Goal: Task Accomplishment & Management: Use online tool/utility

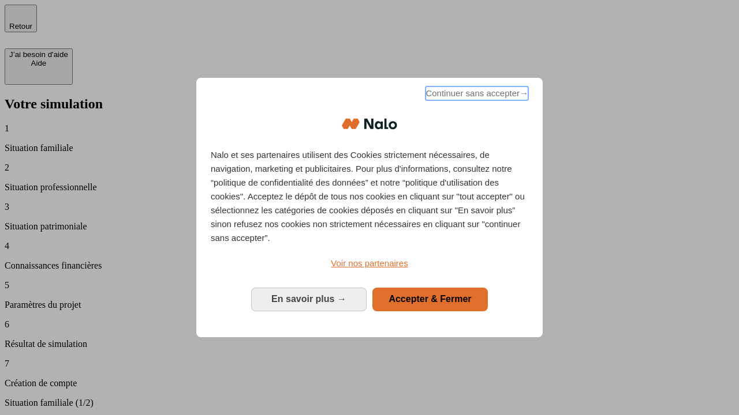
click at [475, 95] on span "Continuer sans accepter →" at bounding box center [476, 94] width 103 height 14
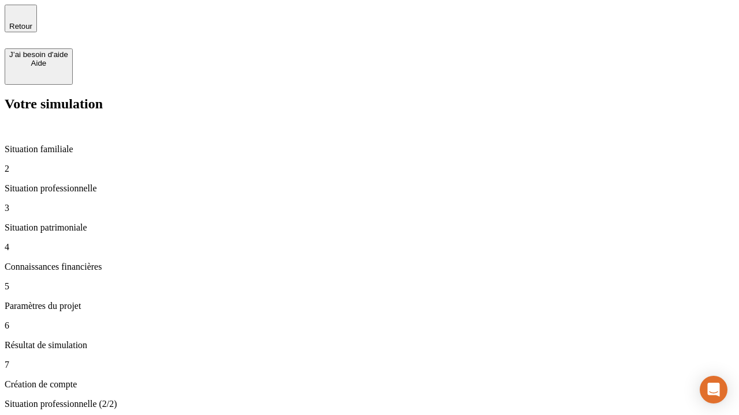
type input "30 000"
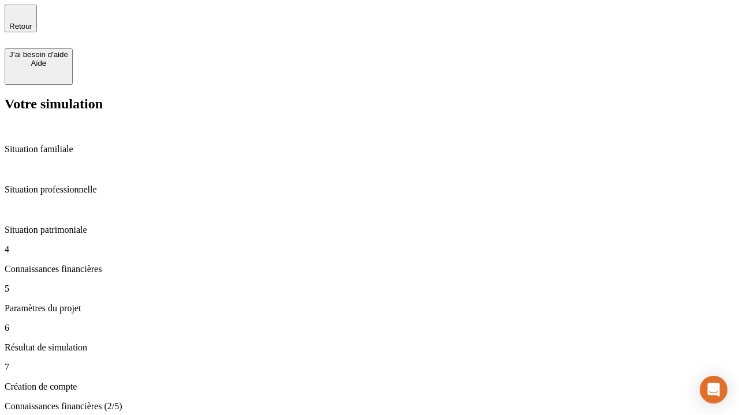
scroll to position [2, 0]
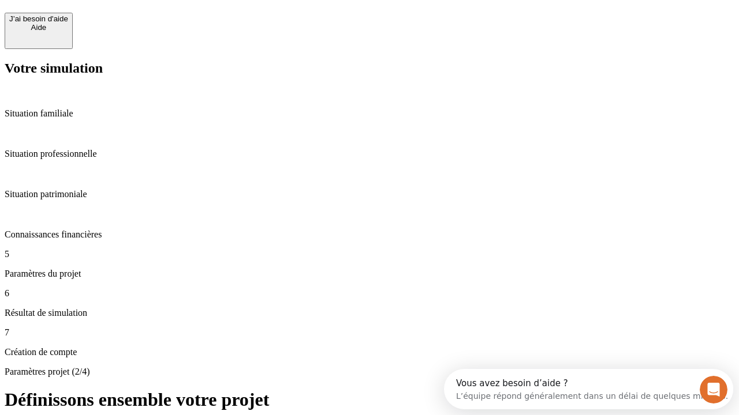
scroll to position [10, 0]
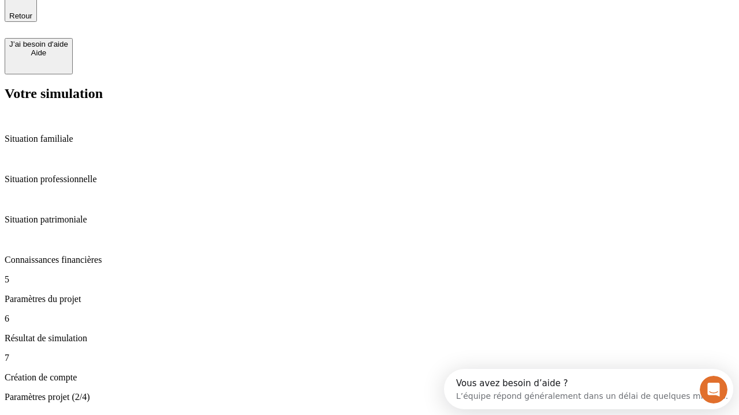
type input "25"
type input "64"
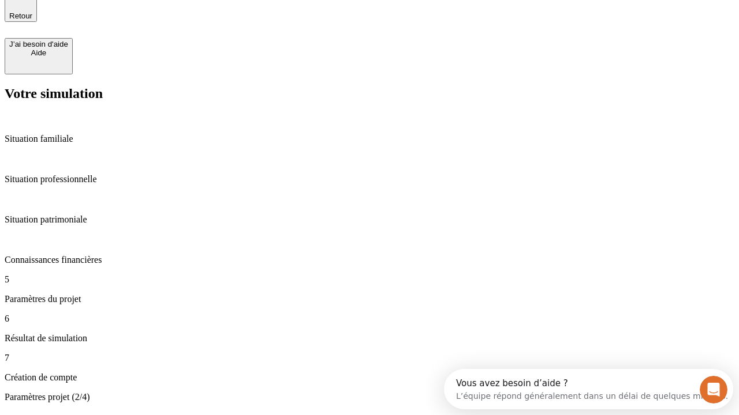
type input "1 000"
type input "640"
